Goal: Find specific page/section: Find specific page/section

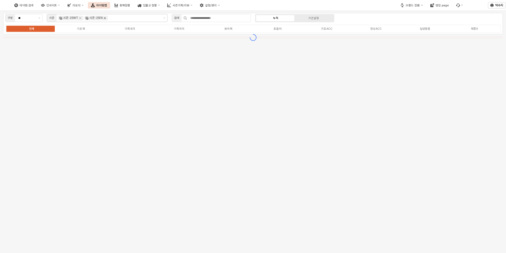
click at [105, 17] on icon "Remove 시즌-25FA" at bounding box center [105, 18] width 2 height 2
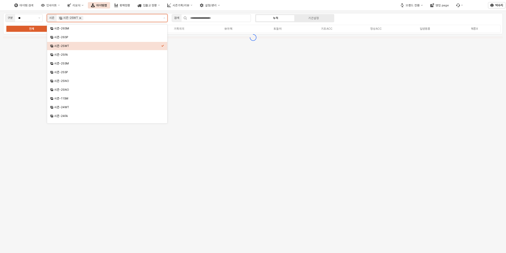
click at [80, 19] on icon "Remove 시즌-25WT" at bounding box center [80, 18] width 4 height 4
click at [167, 19] on button "제안 사항 표시" at bounding box center [164, 17] width 6 height 7
click at [85, 60] on div "시즌-25SM" at bounding box center [107, 63] width 120 height 8
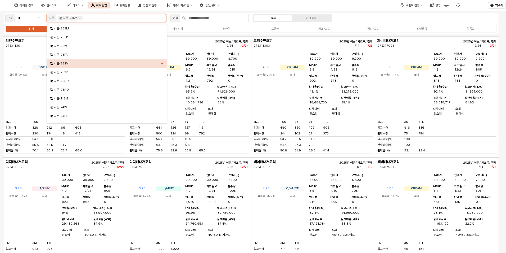
click at [114, 62] on div "시즌-25SM" at bounding box center [107, 63] width 107 height 4
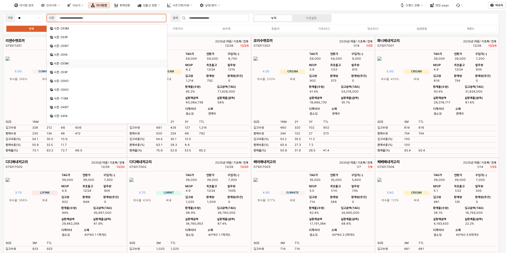
click at [114, 62] on div "시즌-25SM" at bounding box center [107, 63] width 107 height 4
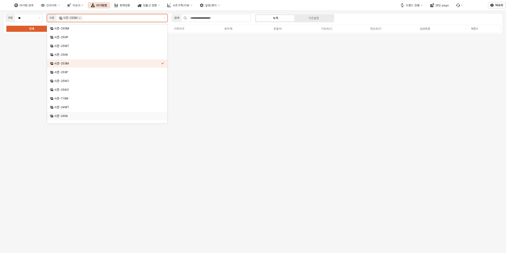
scroll to position [6, 0]
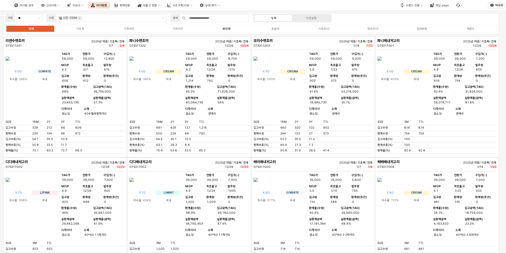
click at [288, 44] on div "07S311303" at bounding box center [289, 46] width 71 height 4
click at [221, 96] on b "실판매율(금액)" at bounding box center [226, 97] width 18 height 3
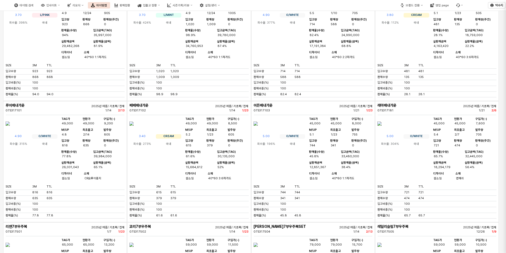
scroll to position [45, 0]
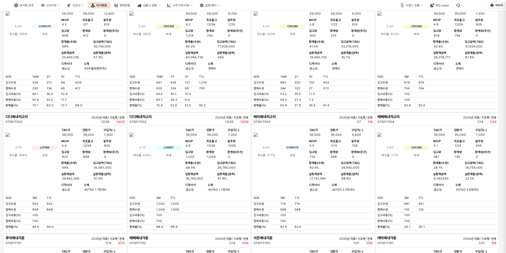
click at [238, 89] on div at bounding box center [253, 126] width 506 height 253
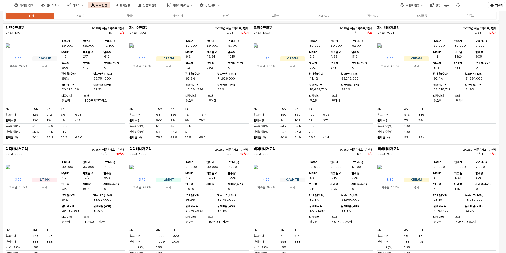
scroll to position [0, 0]
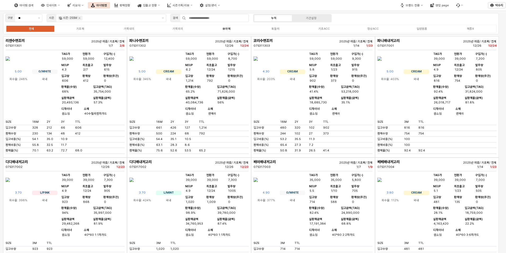
click at [226, 27] on div "유아복" at bounding box center [227, 28] width 8 height 3
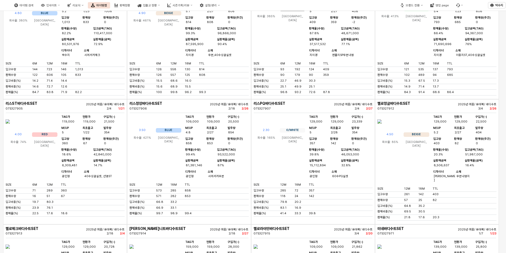
scroll to position [1536, 0]
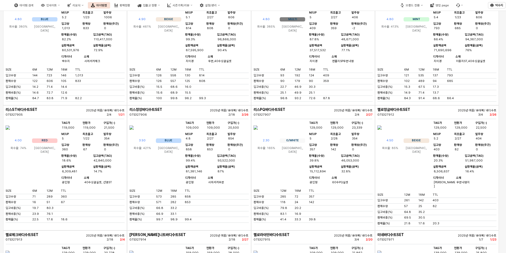
click at [10, 13] on img "App Frame" at bounding box center [8, 6] width 4 height 13
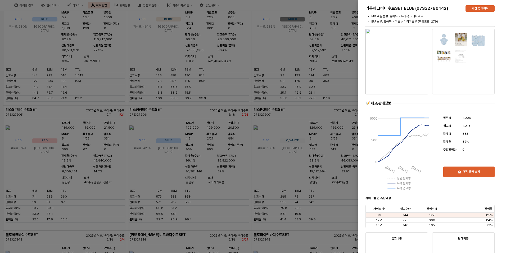
click at [291, 137] on div at bounding box center [253, 126] width 506 height 253
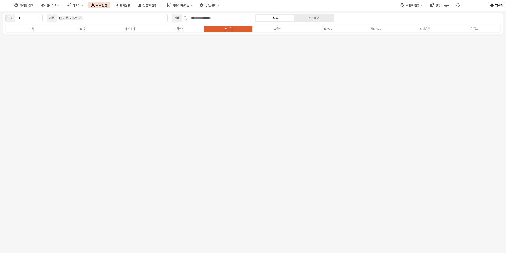
scroll to position [0, 0]
click at [152, 110] on div "구분 ** 시즌 시즌-25SM 검색 누적 기간설정 전체 기초복 기획내의 기획외의 유아복 토들러 기초ACC 정상ACC 일반용품 복종X" at bounding box center [253, 132] width 506 height 242
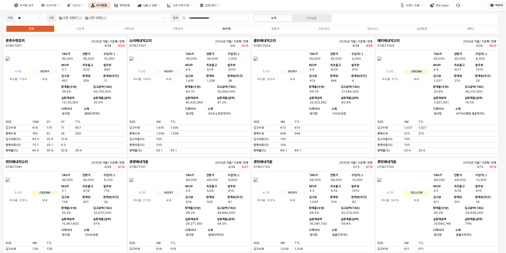
click at [236, 29] on label "유아복" at bounding box center [226, 28] width 49 height 5
